Goal: Task Accomplishment & Management: Use online tool/utility

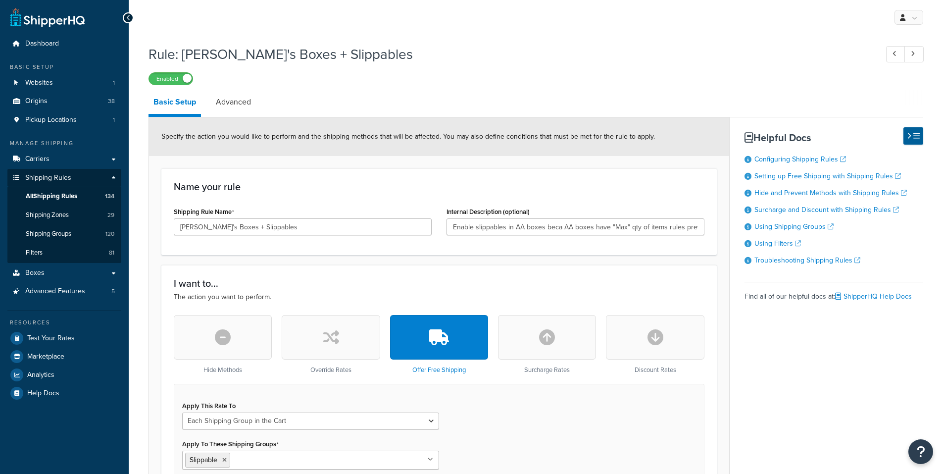
select select "SHIPPING_GROUP"
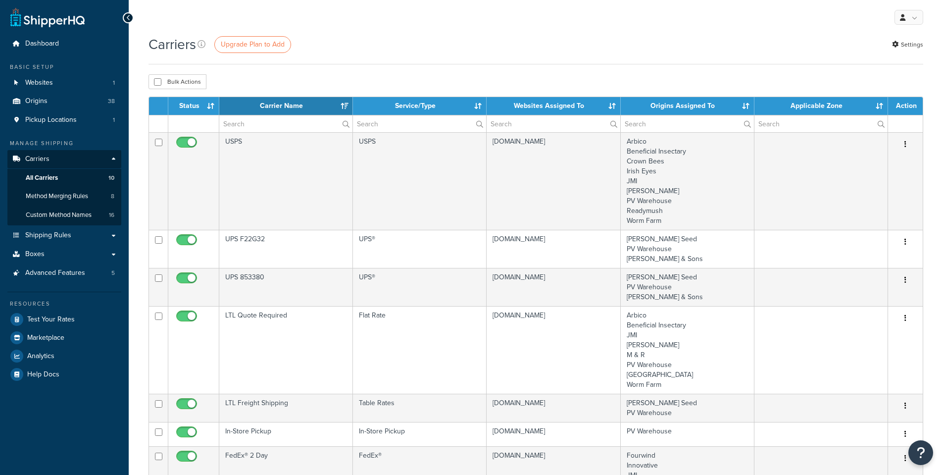
select select "15"
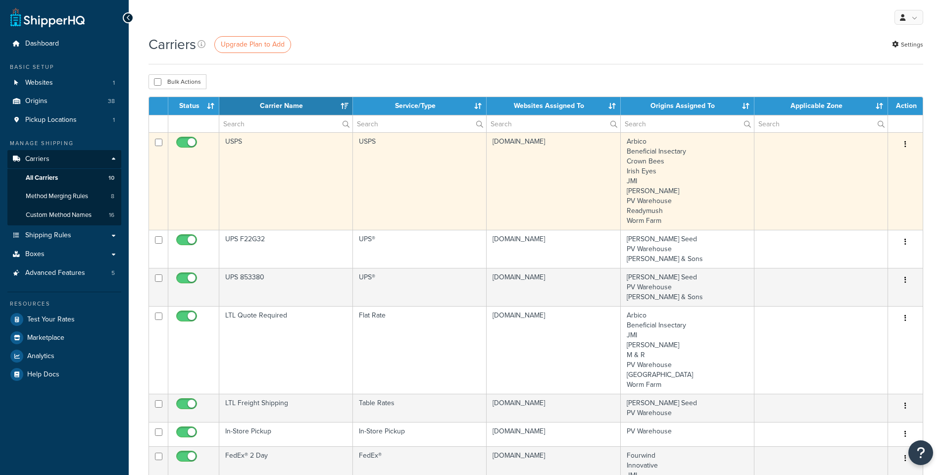
click at [192, 200] on td at bounding box center [193, 181] width 51 height 98
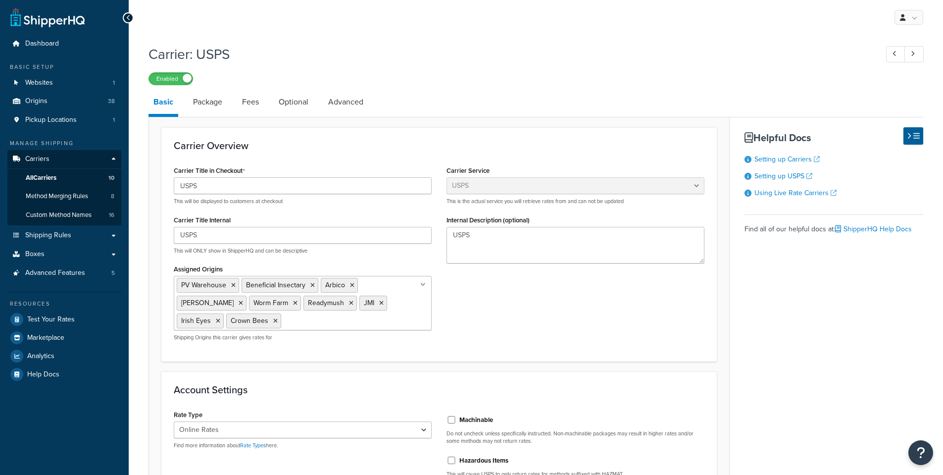
select select "usps"
select select "ONLINE"
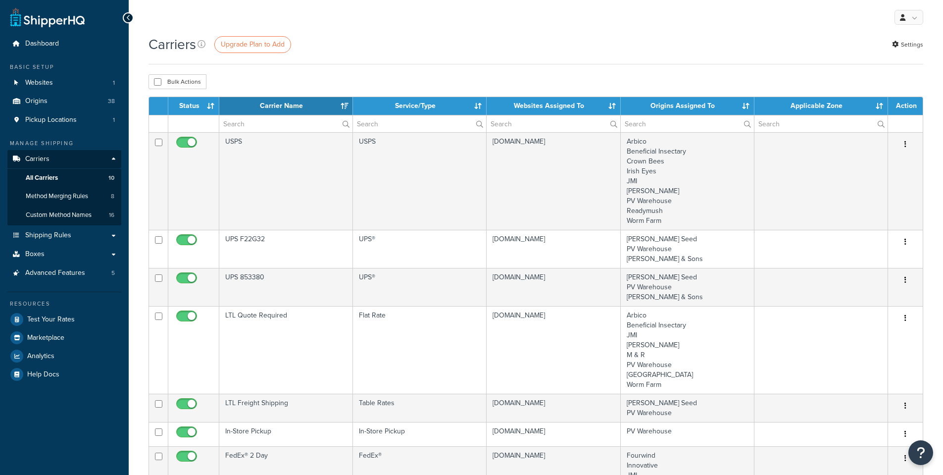
select select "15"
click at [260, 124] on input "text" at bounding box center [285, 123] width 133 height 17
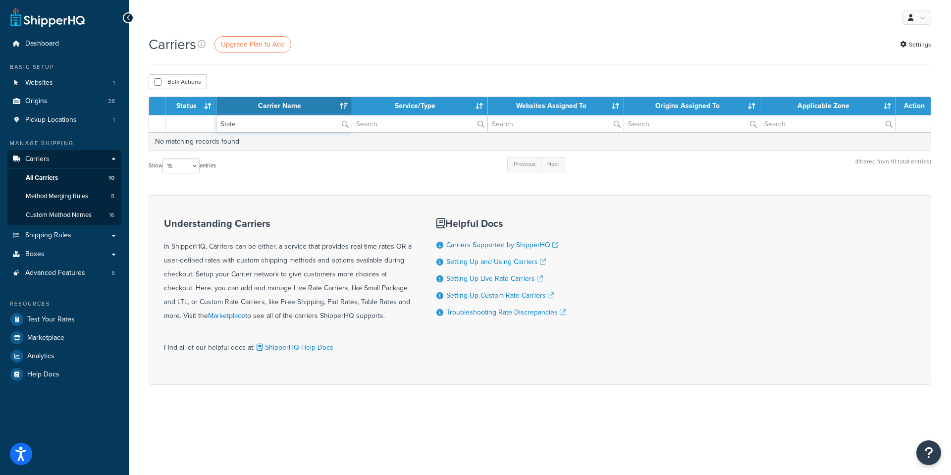
type input "States"
drag, startPoint x: 258, startPoint y: 123, endPoint x: 193, endPoint y: 115, distance: 65.4
click at [193, 115] on tr "States" at bounding box center [540, 123] width 782 height 17
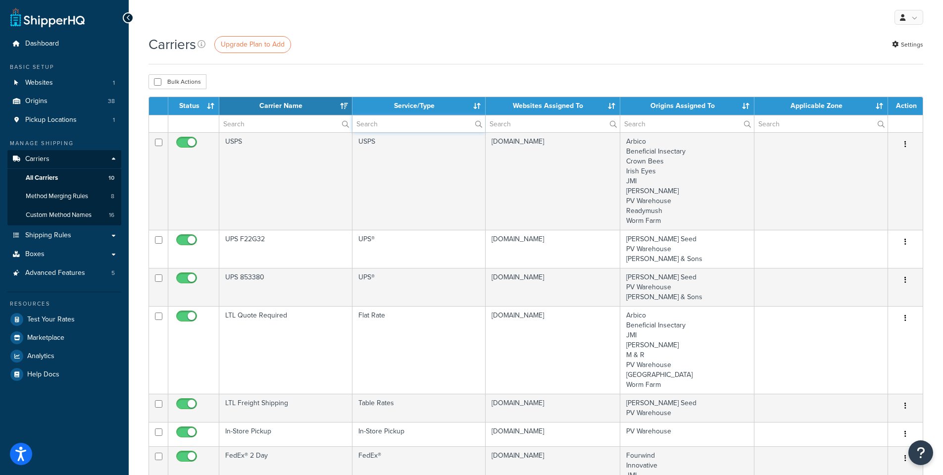
click at [412, 125] on input "text" at bounding box center [419, 123] width 133 height 17
click at [63, 155] on link "Carriers" at bounding box center [64, 159] width 114 height 18
select select "15"
click at [45, 231] on span "Shipping Rules" at bounding box center [48, 235] width 46 height 8
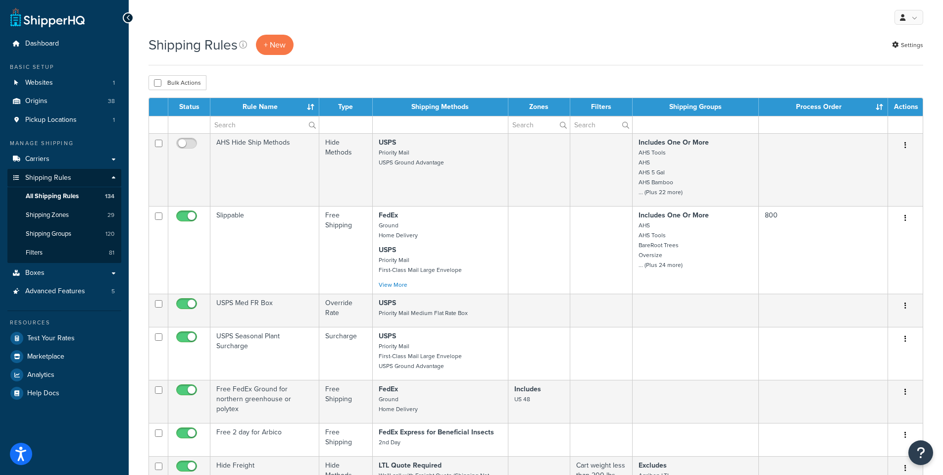
click at [423, 50] on div "Shipping Rules + New Settings" at bounding box center [536, 45] width 775 height 20
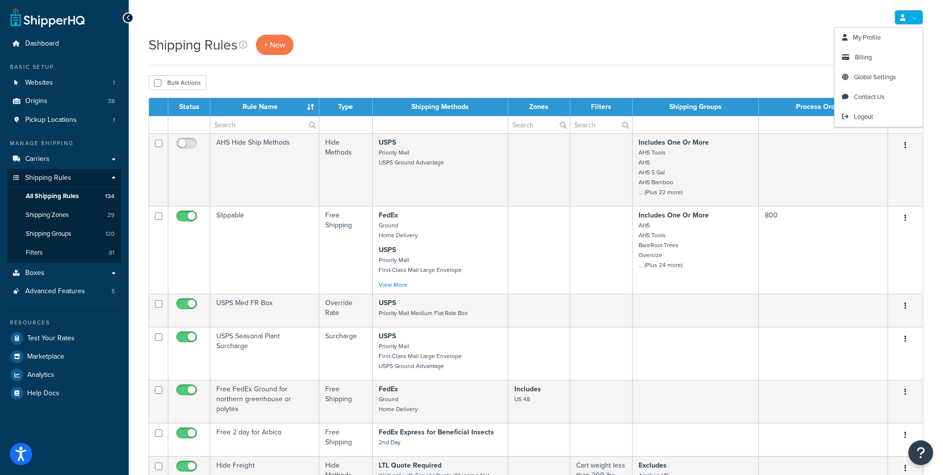
click at [918, 13] on link at bounding box center [909, 17] width 29 height 15
click at [870, 96] on span "Contact Us" at bounding box center [869, 96] width 31 height 9
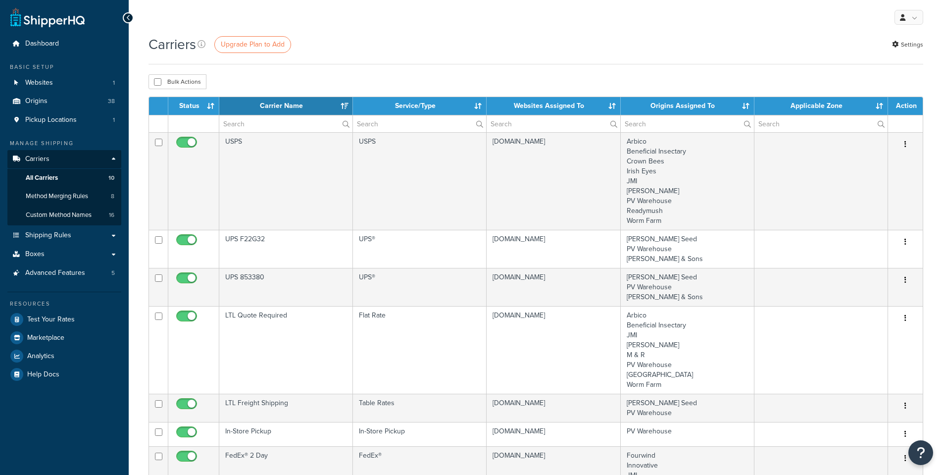
select select "15"
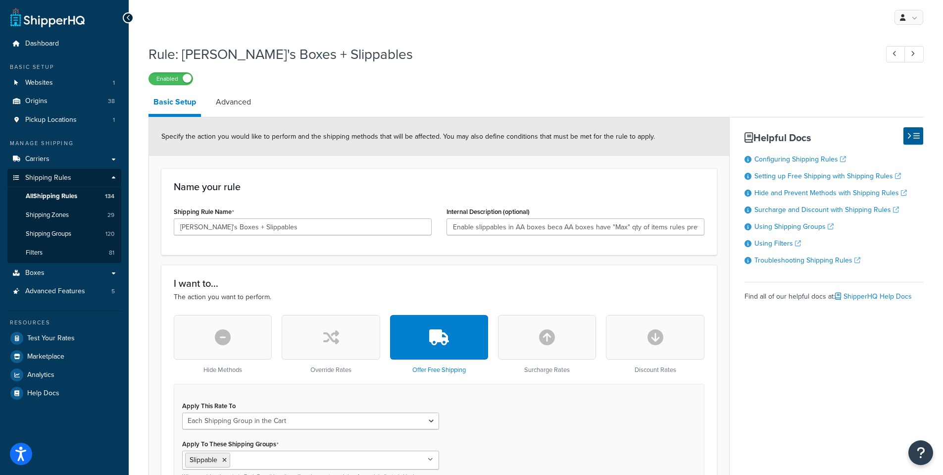
select select "SHIPPING_GROUP"
click at [239, 104] on link "Advanced" at bounding box center [233, 102] width 45 height 24
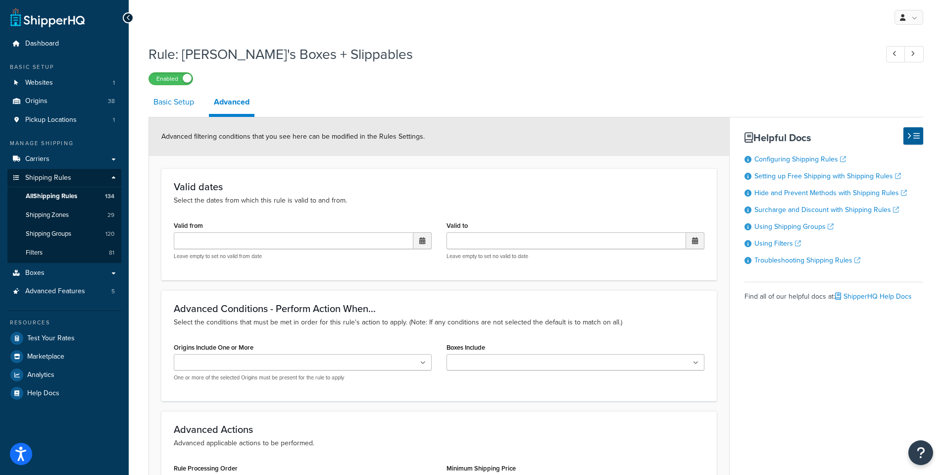
click at [172, 103] on link "Basic Setup" at bounding box center [174, 102] width 51 height 24
select select "SHIPPING_GROUP"
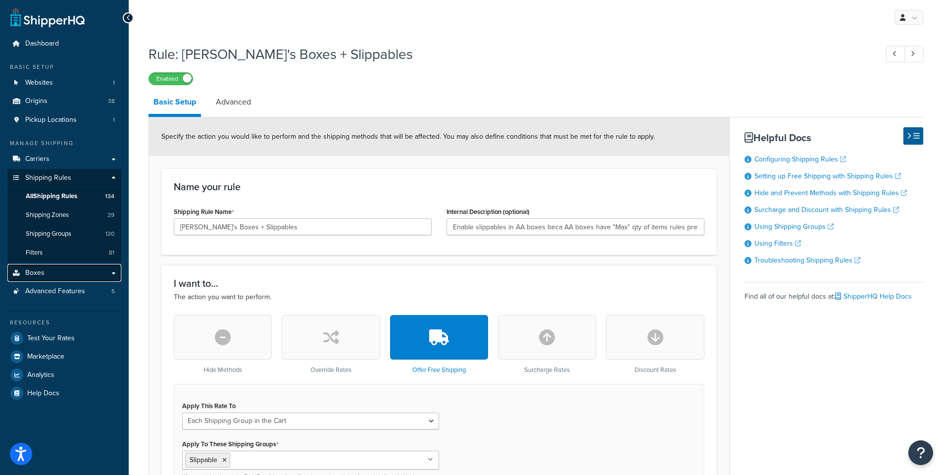
click at [26, 275] on span "Boxes" at bounding box center [34, 273] width 19 height 8
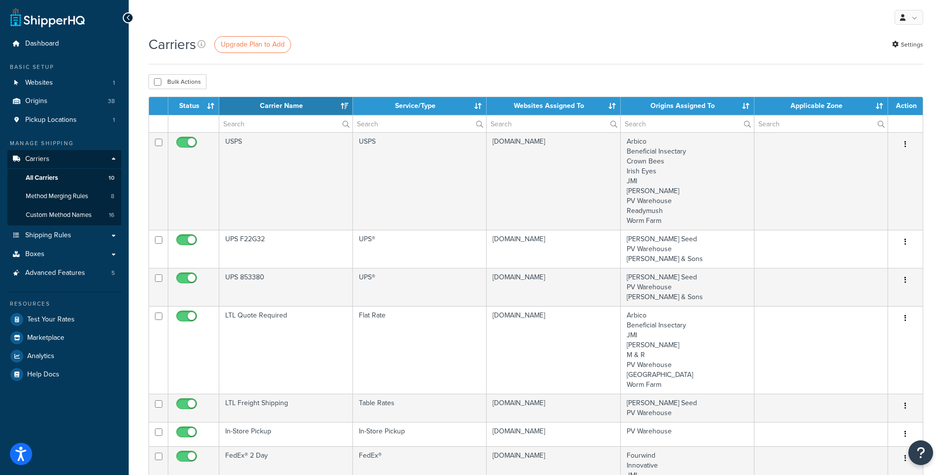
select select "15"
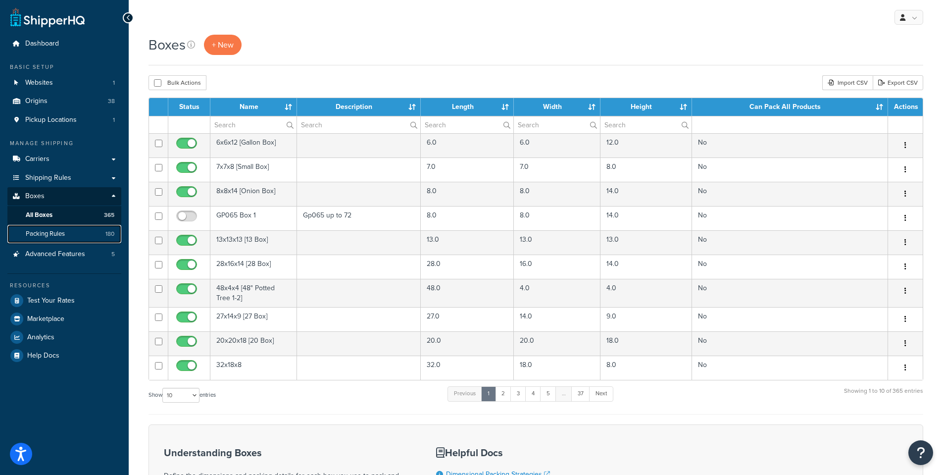
click at [33, 233] on span "Packing Rules" at bounding box center [45, 234] width 39 height 8
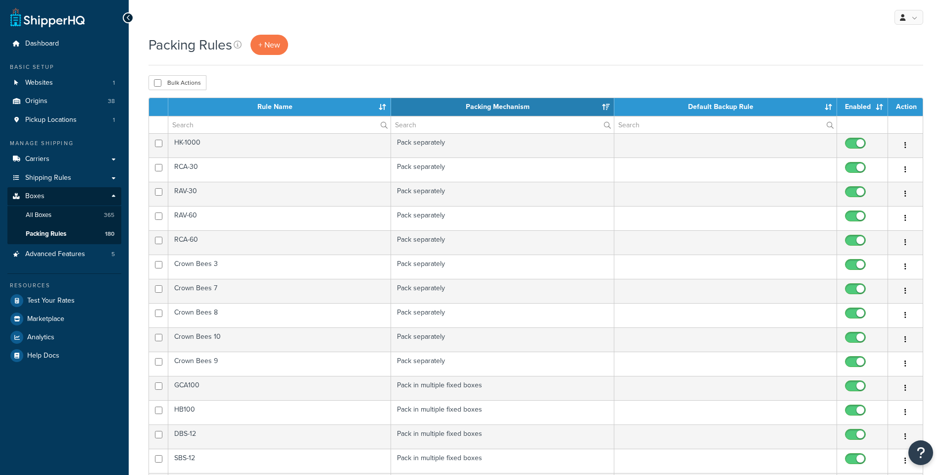
select select "15"
click at [227, 123] on input "text" at bounding box center [279, 124] width 222 height 17
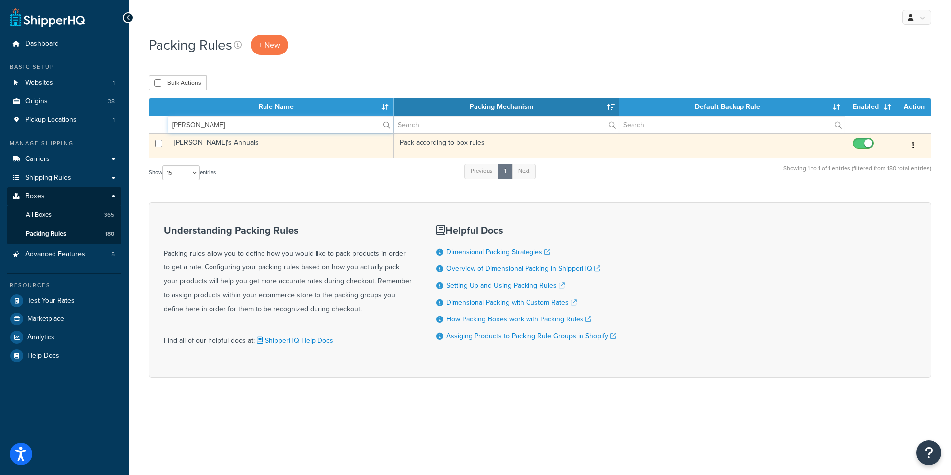
type input "[PERSON_NAME]"
click at [205, 140] on td "[PERSON_NAME]'s Annuals" at bounding box center [280, 145] width 225 height 24
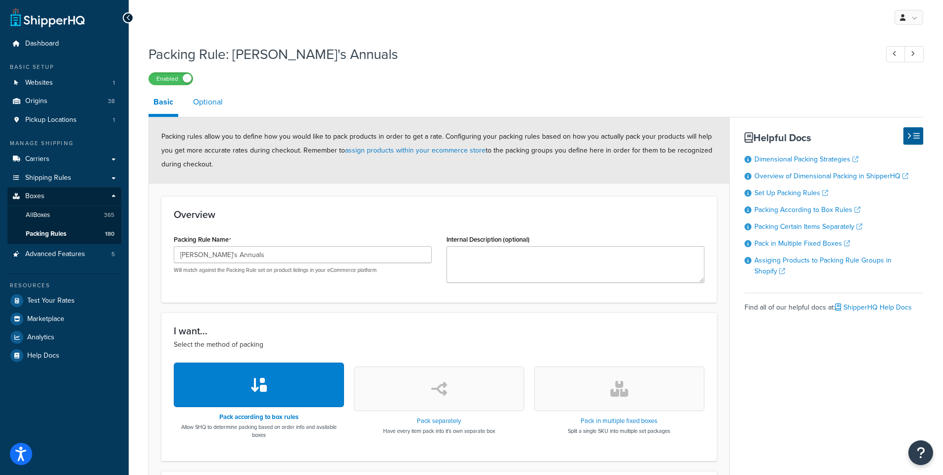
click at [211, 103] on link "Optional" at bounding box center [208, 102] width 40 height 24
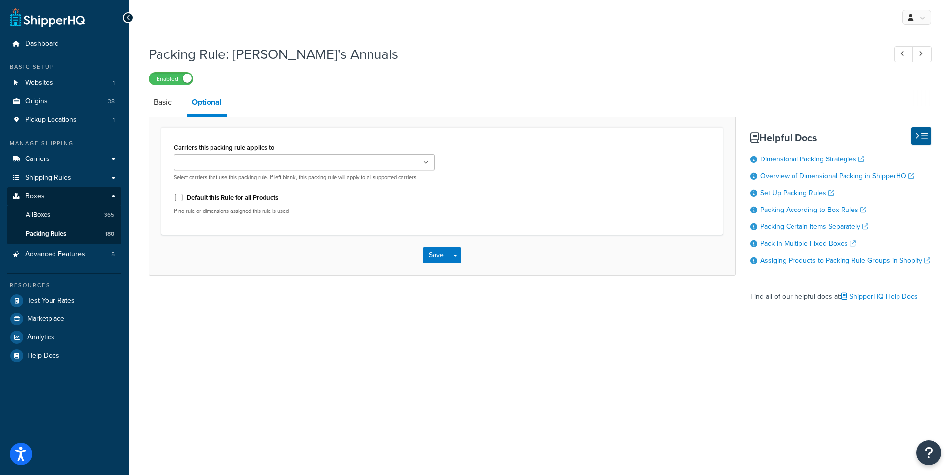
click at [424, 162] on icon at bounding box center [425, 163] width 5 height 6
click at [591, 173] on div "Carriers this packing rule applies to FedEx USPS FedEx Express for Beneficial I…" at bounding box center [441, 181] width 551 height 82
click at [925, 16] on link at bounding box center [916, 17] width 29 height 15
click at [595, 65] on div "Packing Rule: [PERSON_NAME]'s Annuals Enabled" at bounding box center [540, 63] width 783 height 46
click at [158, 96] on link "Basic" at bounding box center [163, 102] width 28 height 24
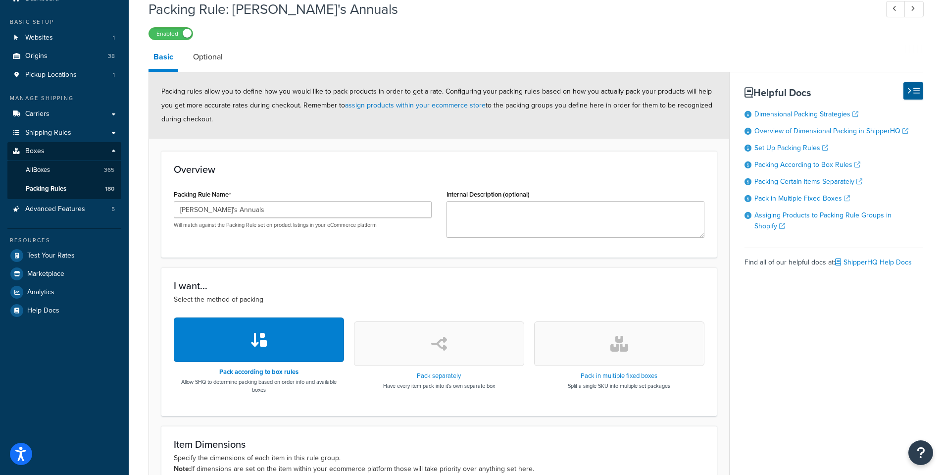
scroll to position [44, 0]
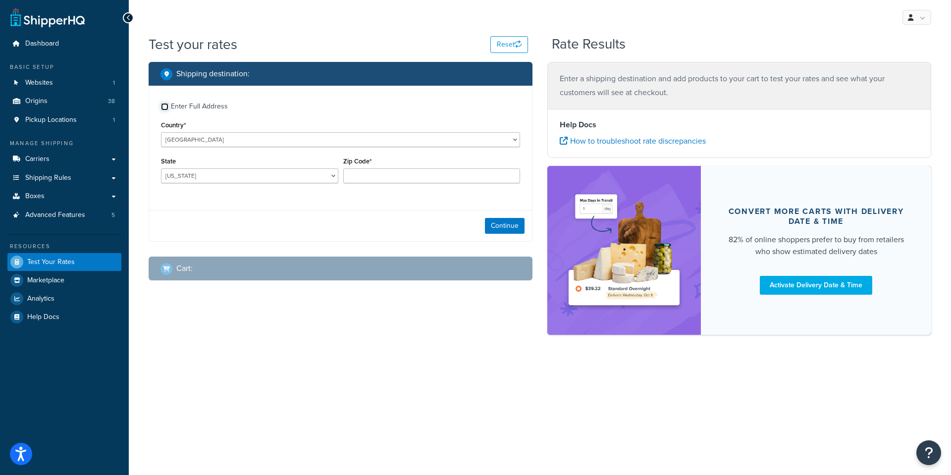
click at [164, 106] on input "Enter Full Address" at bounding box center [164, 106] width 7 height 7
checkbox input "true"
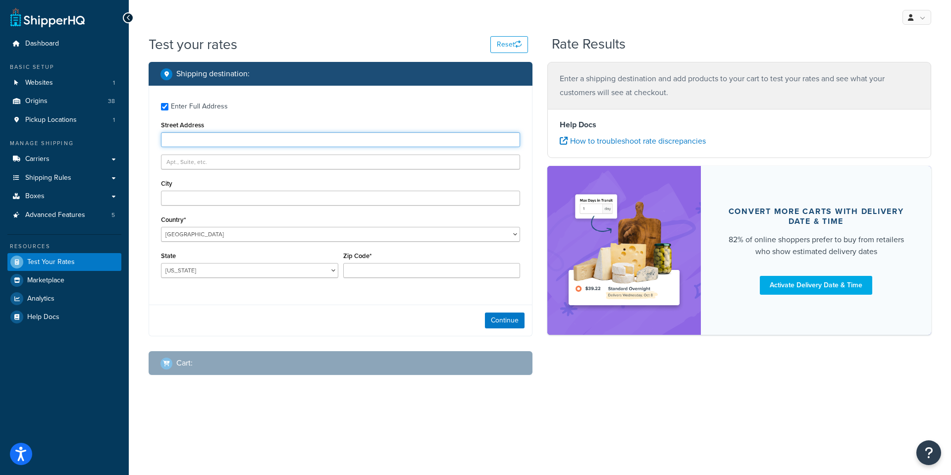
click at [184, 142] on input "Street Address" at bounding box center [340, 139] width 359 height 15
